Goal: Transaction & Acquisition: Purchase product/service

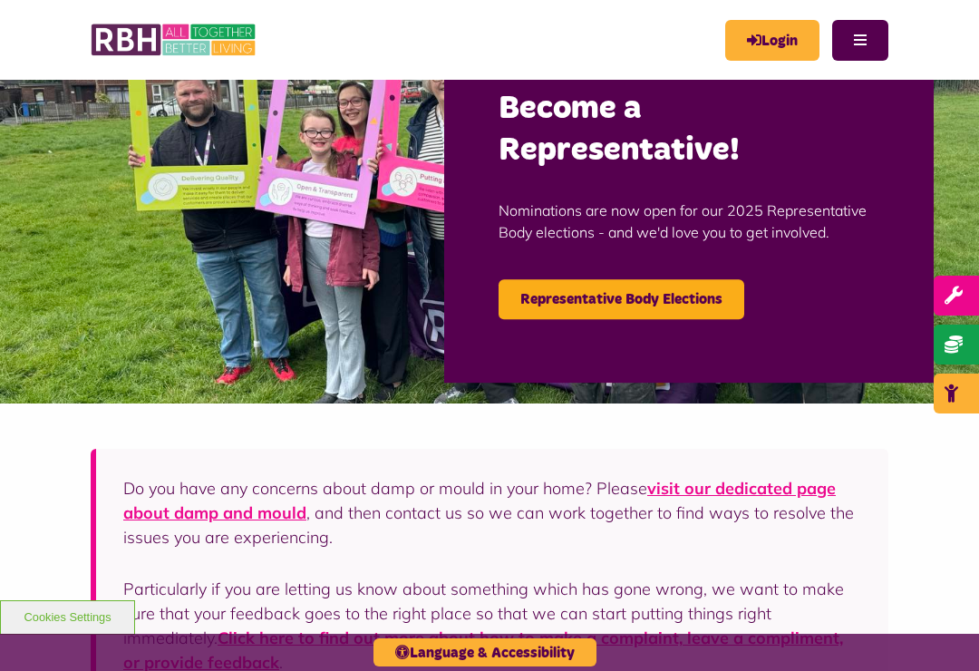
scroll to position [63, 0]
click at [769, 49] on link "Login" at bounding box center [772, 40] width 94 height 41
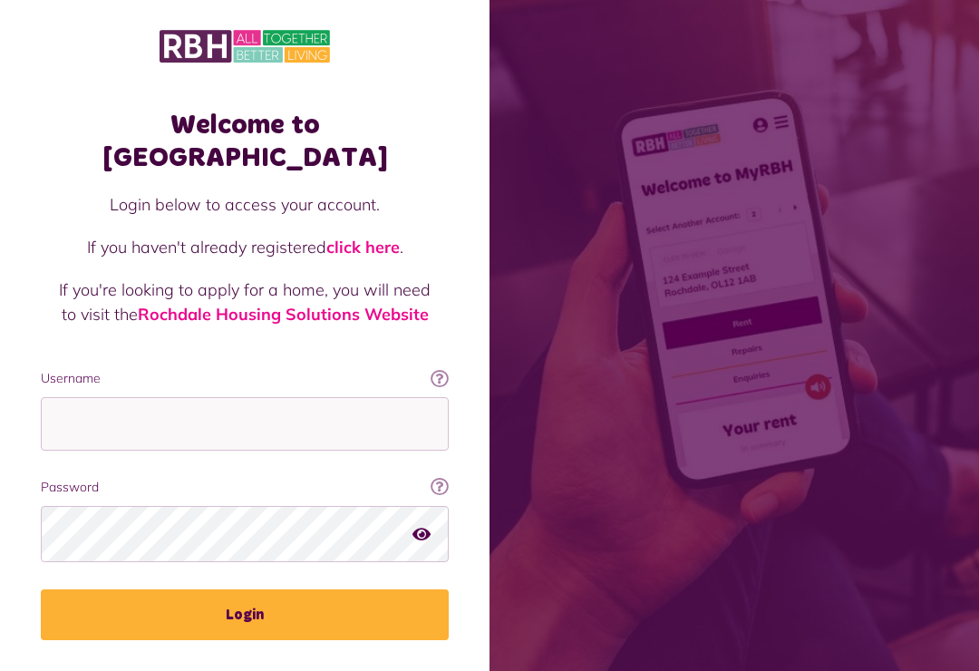
scroll to position [208, 0]
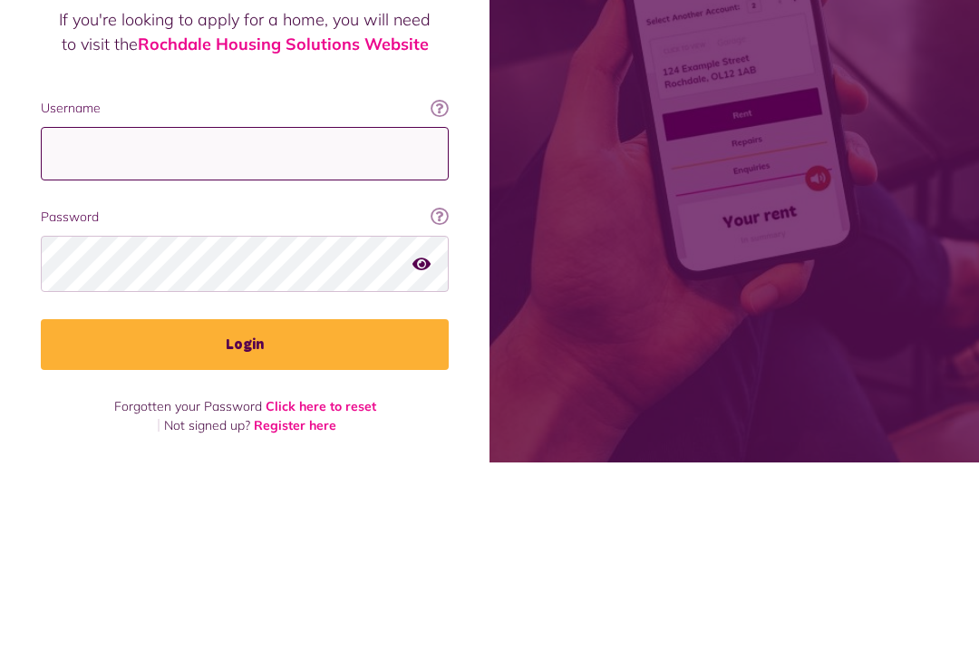
type input "**********"
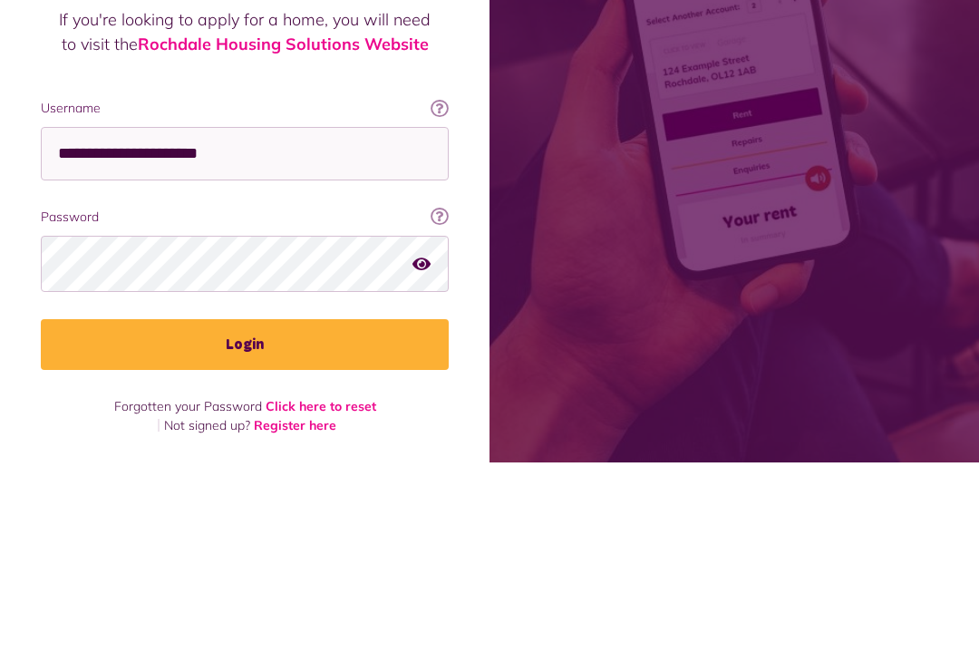
click at [245, 527] on button "Login" at bounding box center [245, 552] width 408 height 51
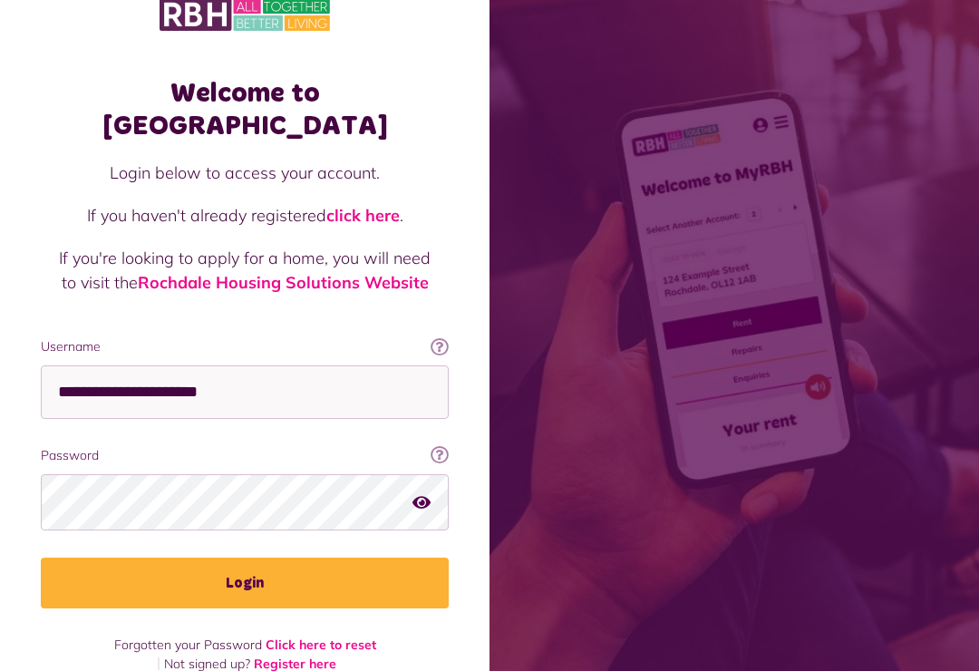
click at [247, 557] on button "Login" at bounding box center [245, 582] width 408 height 51
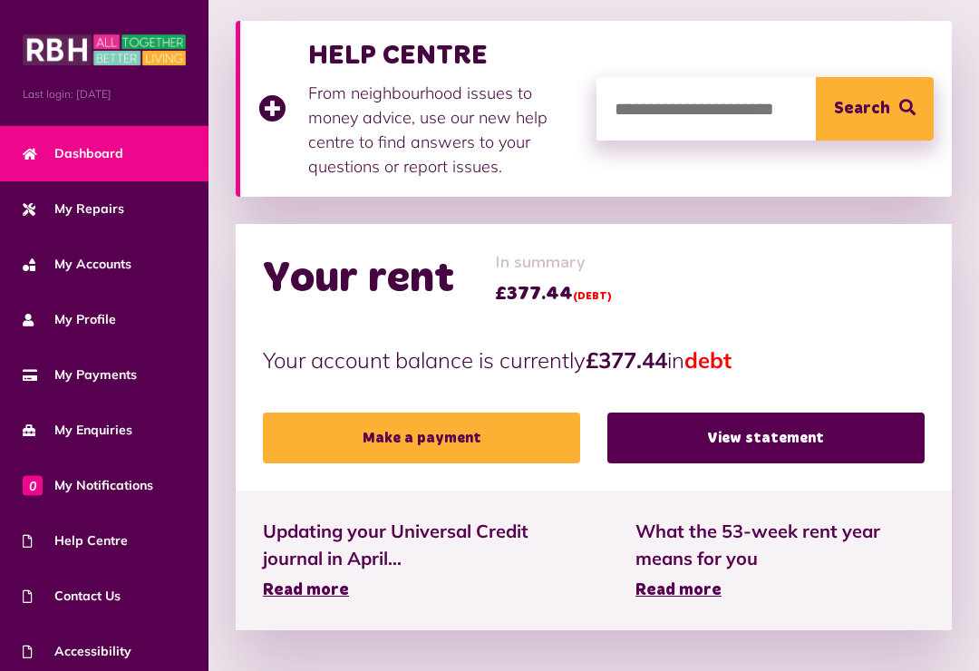
scroll to position [381, 0]
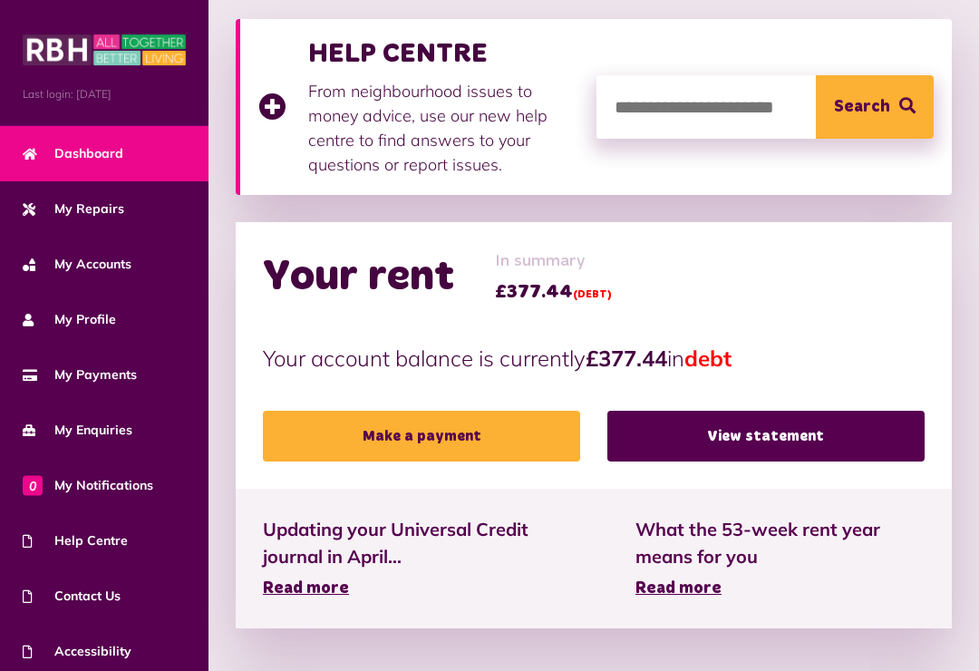
click at [423, 439] on link "Make a payment" at bounding box center [421, 436] width 317 height 51
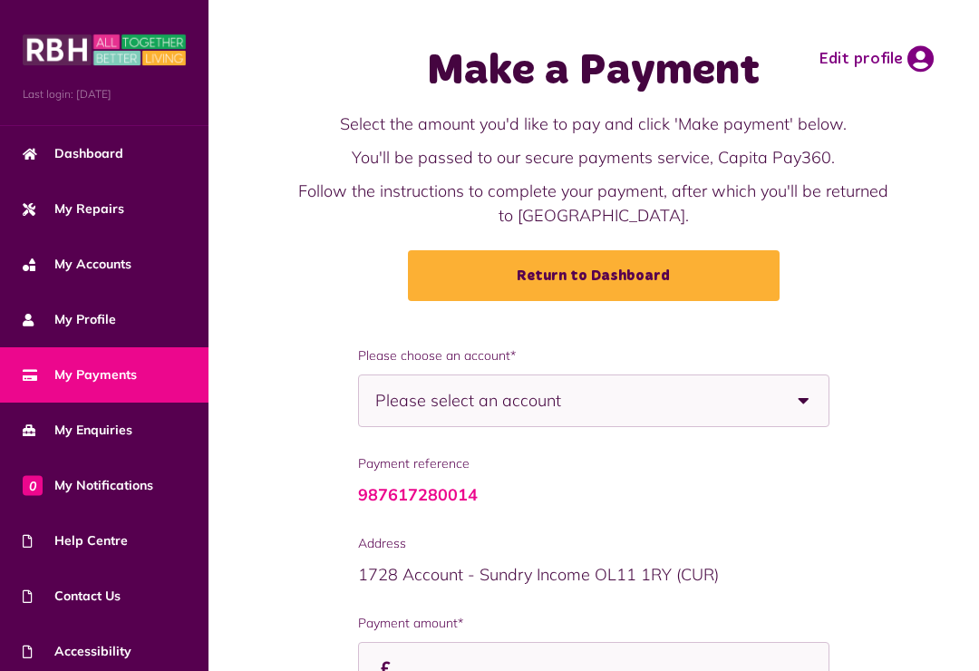
click at [810, 402] on b at bounding box center [803, 400] width 51 height 51
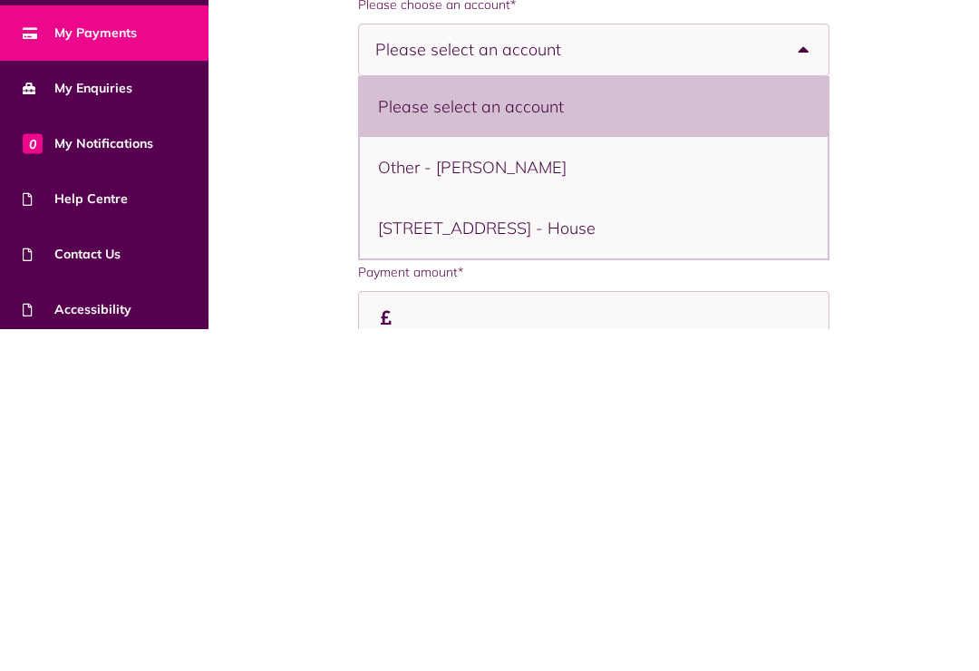
scroll to position [15, 0]
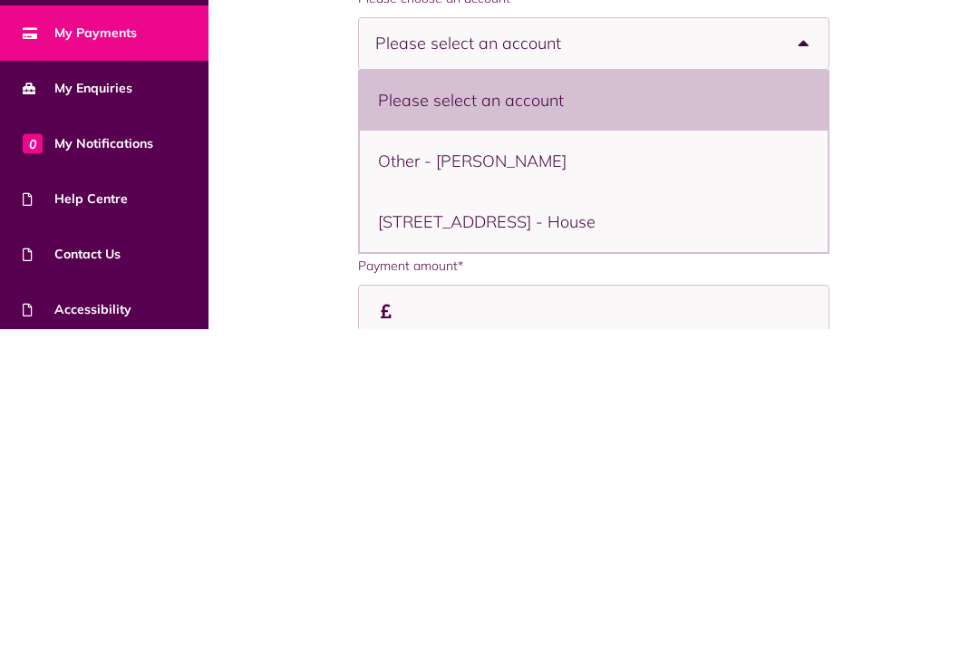
click at [603, 533] on li "36 Carnforth Square, Rochdale, OL11 2YE - House" at bounding box center [594, 563] width 468 height 61
select select "**********"
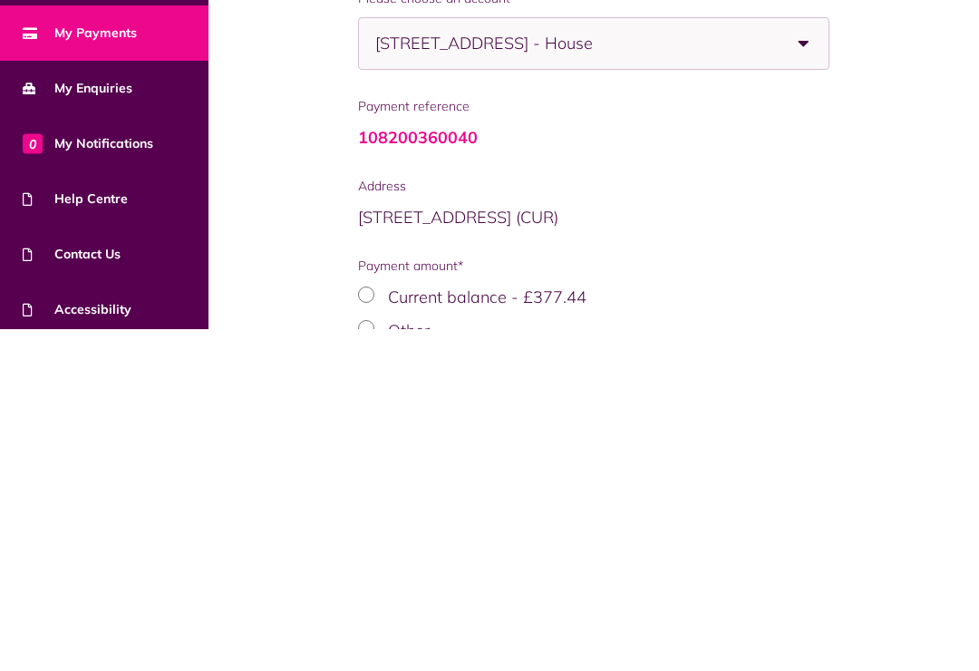
scroll to position [160, 0]
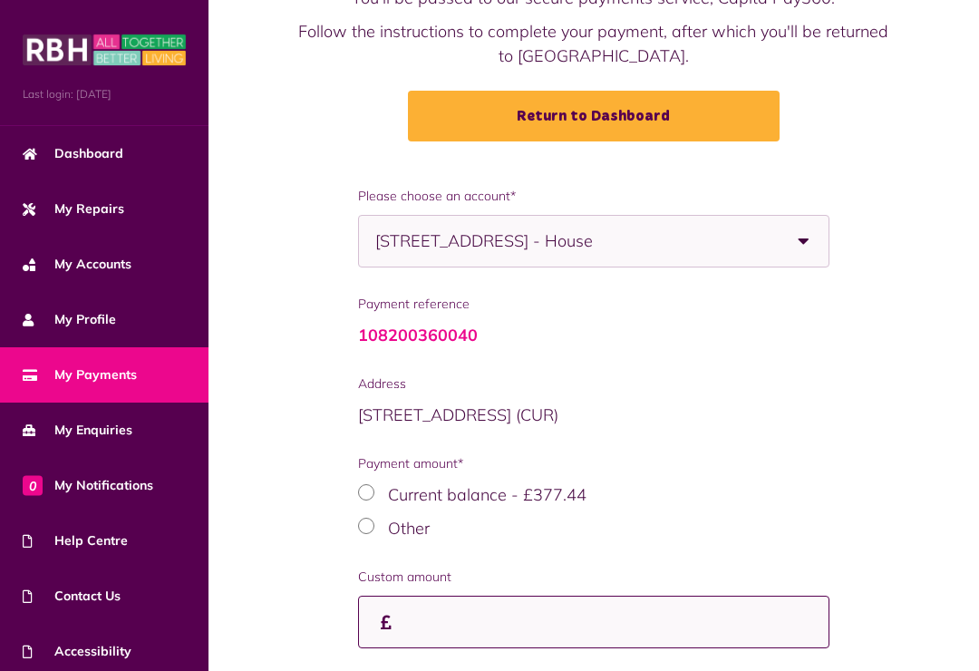
click at [0, 0] on input "Payment amount*" at bounding box center [0, 0] width 0 height 0
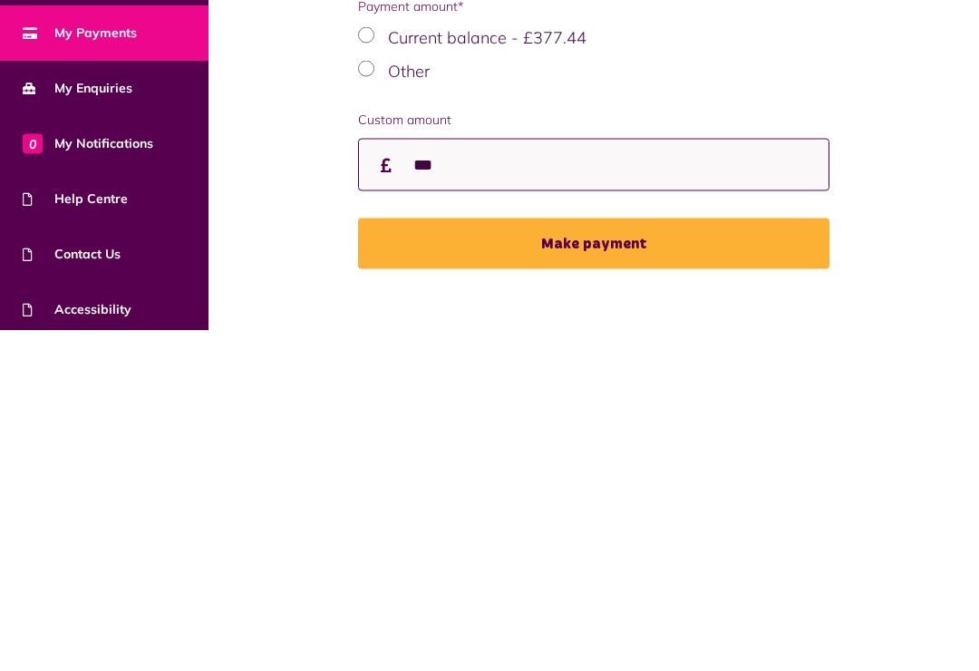
type input "***"
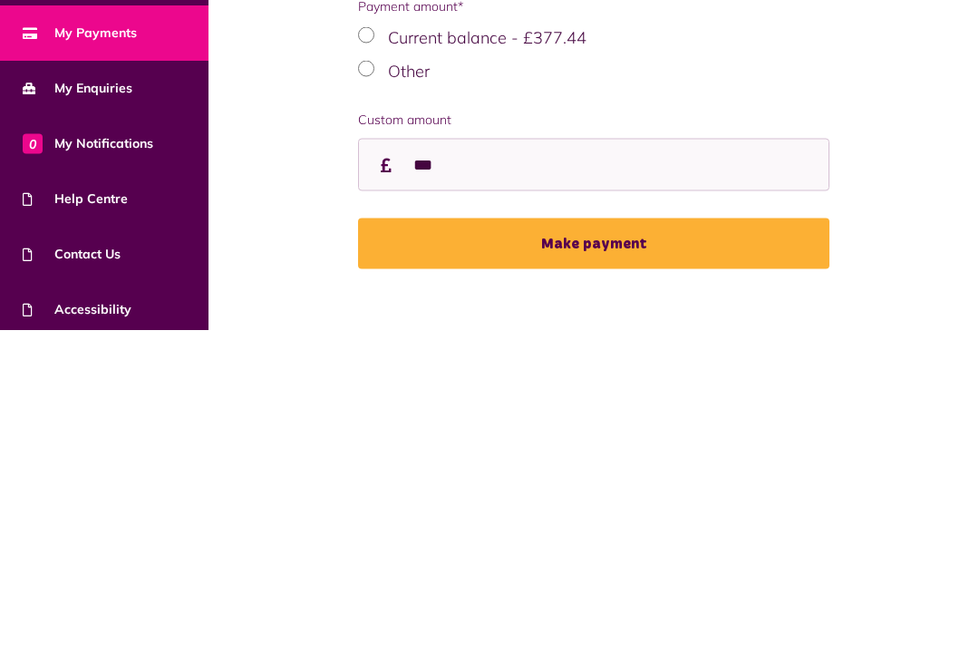
click at [582, 559] on button "Make payment" at bounding box center [593, 584] width 471 height 51
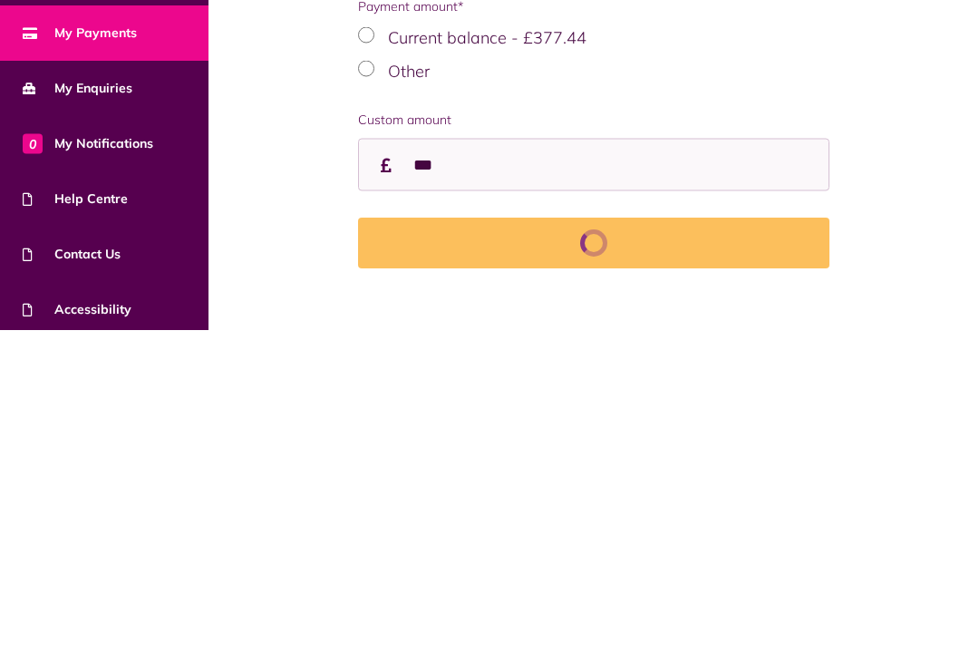
scroll to position [299, 0]
